Goal: Task Accomplishment & Management: Manage account settings

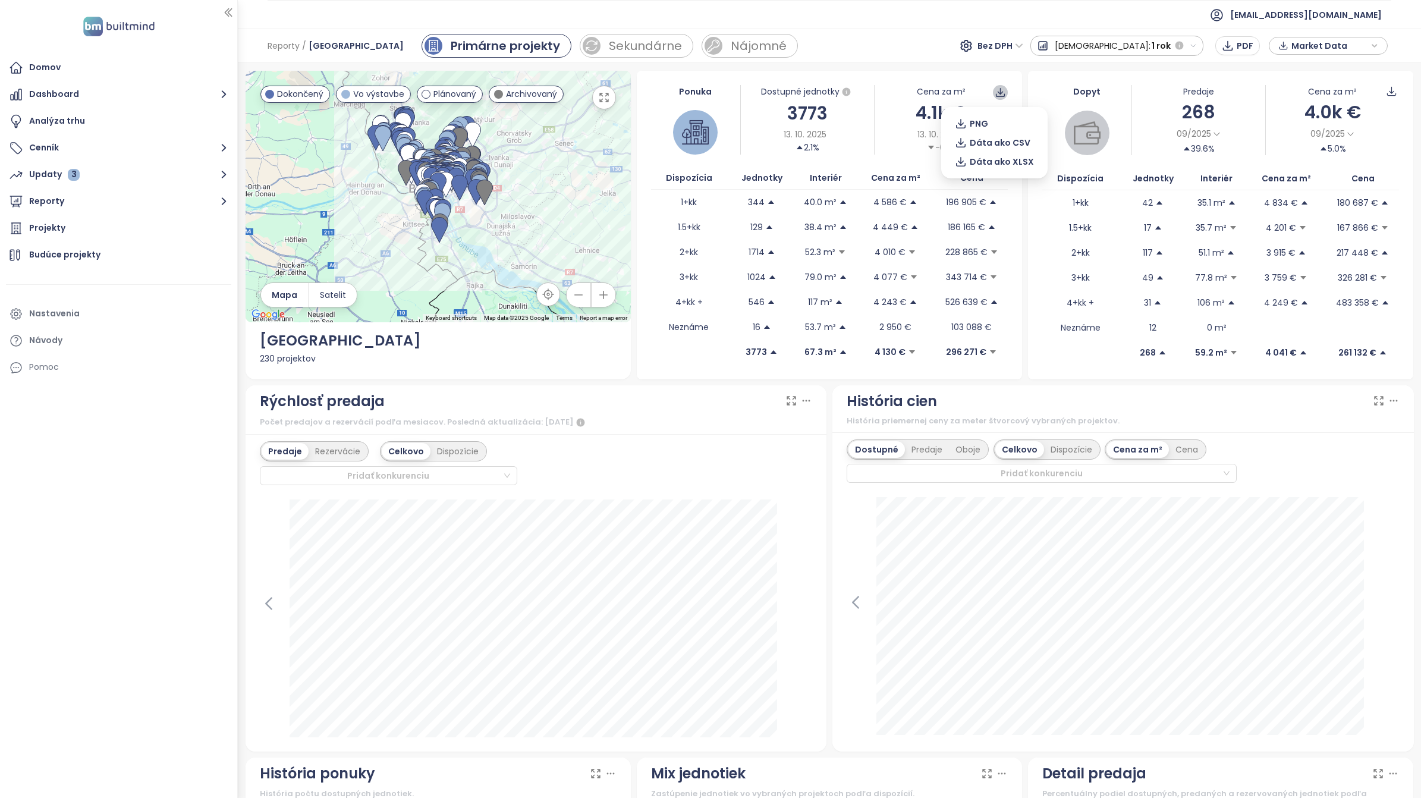
click at [994, 91] on icon at bounding box center [999, 92] width 11 height 11
click at [996, 165] on span "Dáta ako XLSX" at bounding box center [1001, 161] width 64 height 13
click at [1374, 46] on icon "button" at bounding box center [1374, 46] width 4 height 2
click at [786, 40] on div "Reporty / BRATISLAVA CITY Primárne projekty Sekundárne Nájomné Bez DPH Predaj: …" at bounding box center [829, 46] width 1183 height 34
click at [1377, 15] on span "[EMAIL_ADDRESS][DOMAIN_NAME]" at bounding box center [1306, 15] width 152 height 29
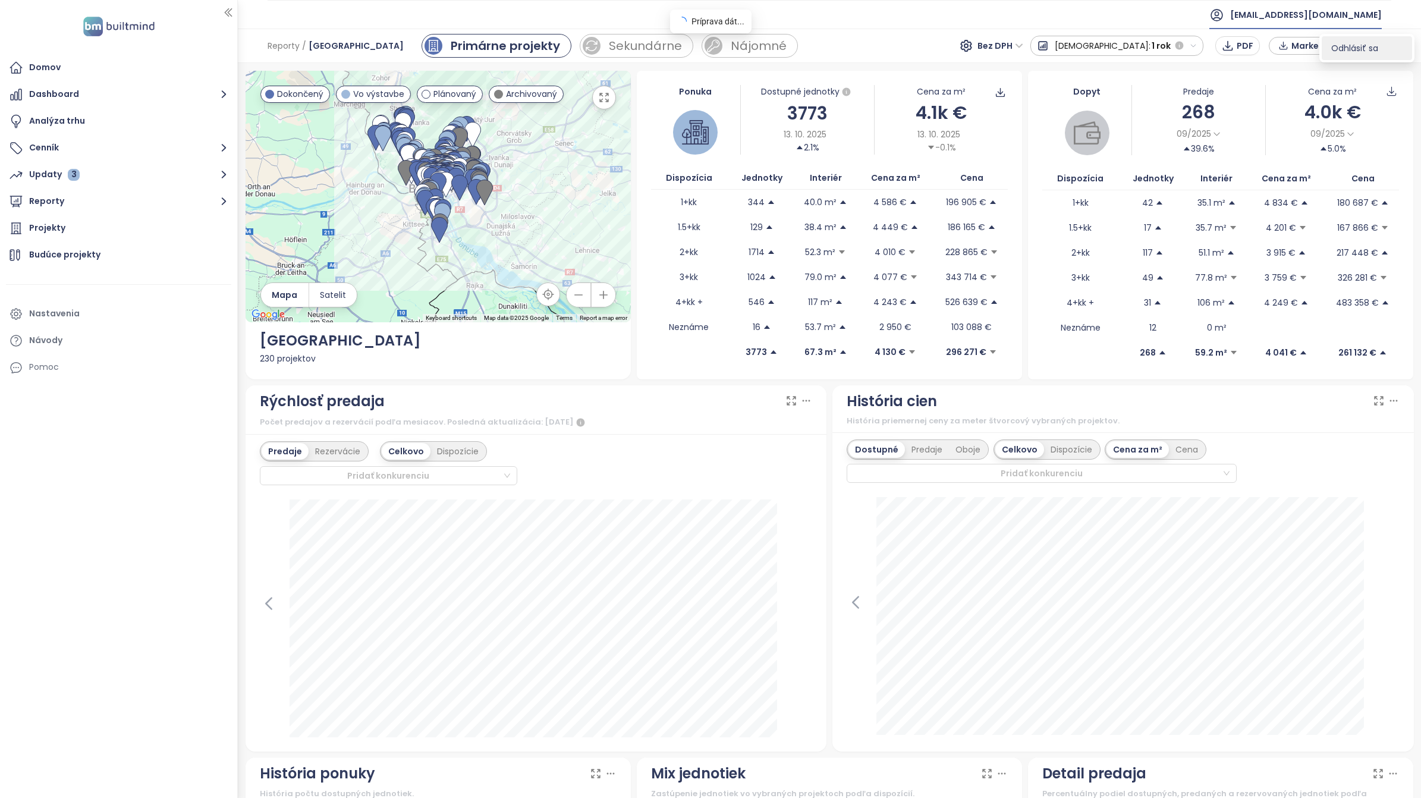
click at [1374, 46] on span "Odhlásiť sa" at bounding box center [1354, 48] width 47 height 12
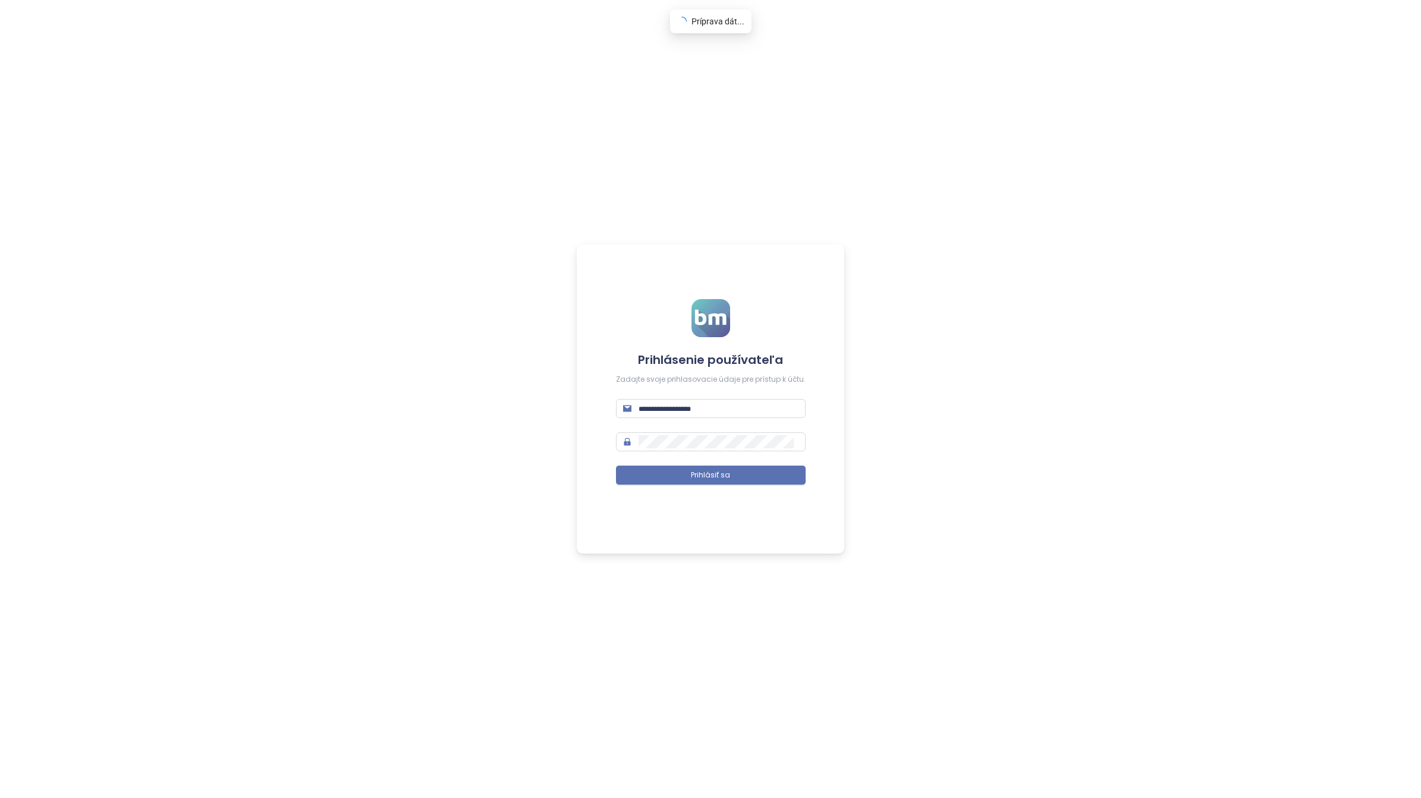
type input "**********"
click at [718, 475] on span "Prihlásiť sa" at bounding box center [710, 475] width 39 height 11
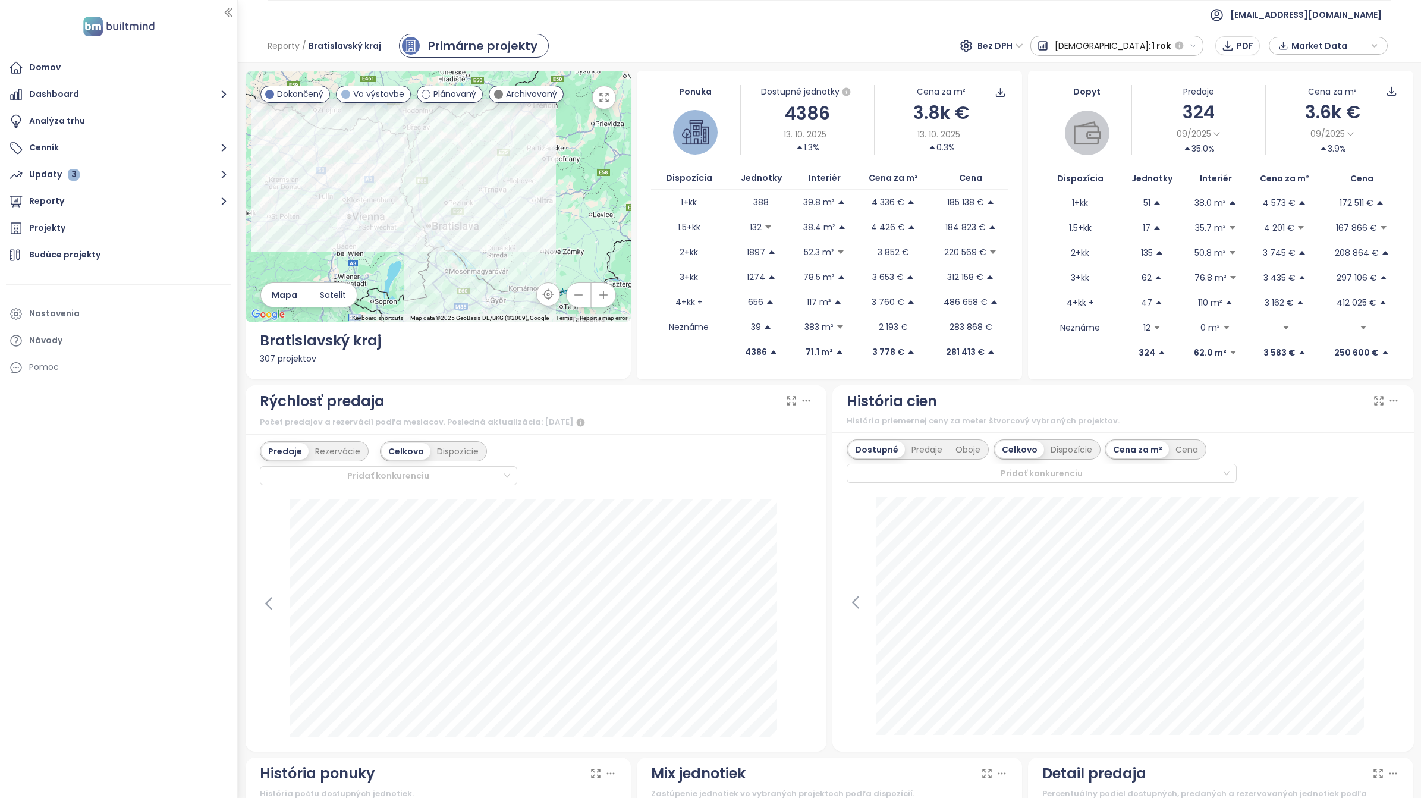
click at [800, 399] on icon at bounding box center [806, 401] width 12 height 12
